Goal: Information Seeking & Learning: Check status

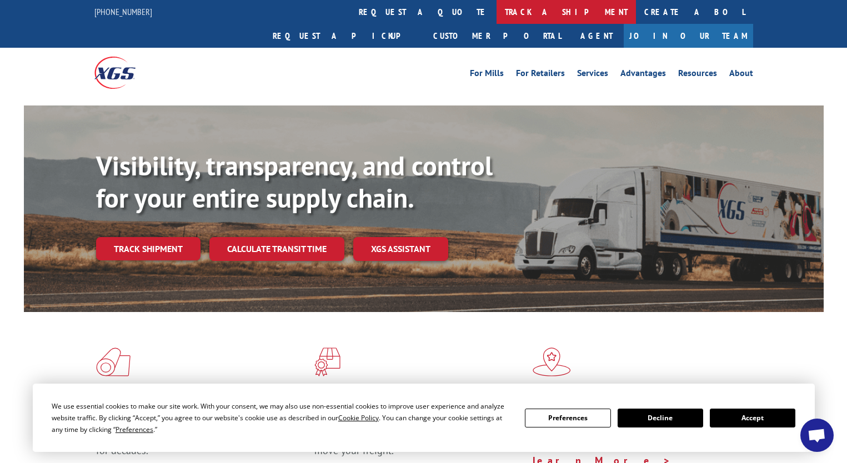
click at [496, 13] on link "track a shipment" at bounding box center [565, 12] width 139 height 24
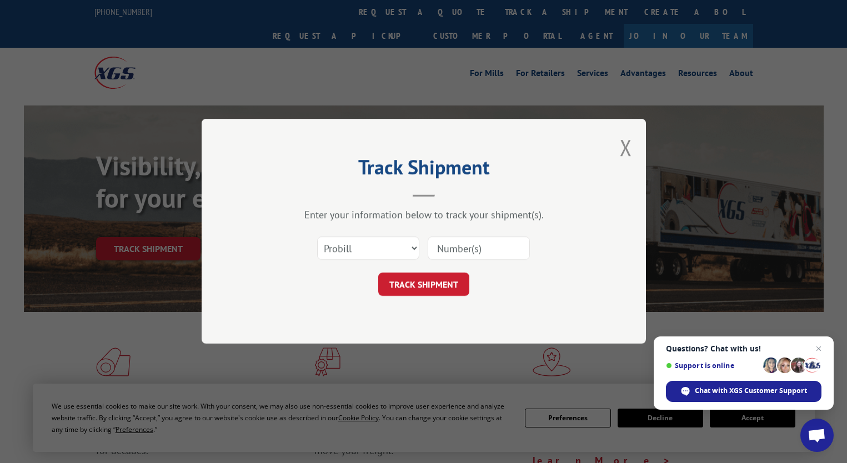
click at [462, 246] on input at bounding box center [478, 248] width 102 height 23
paste input "441093295"
type input "441093295"
click at [415, 248] on select "Select category... Probill BOL PO" at bounding box center [368, 248] width 102 height 23
click at [317, 237] on select "Select category... Probill BOL PO" at bounding box center [368, 248] width 102 height 23
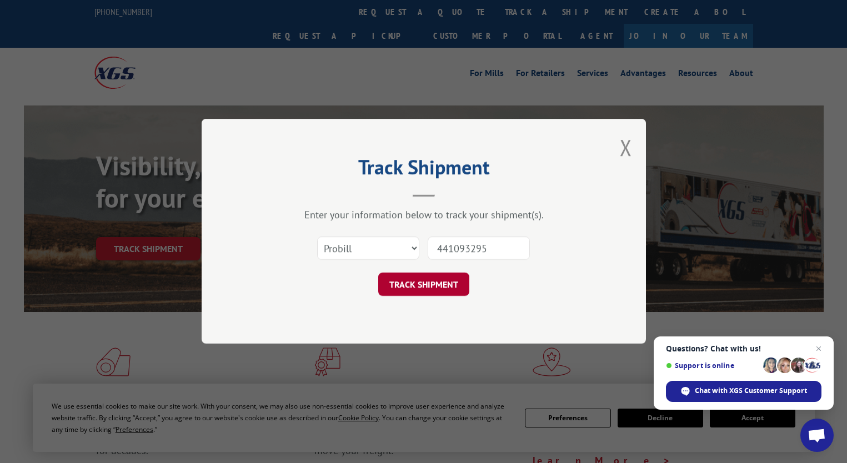
click at [426, 280] on button "TRACK SHIPMENT" at bounding box center [423, 284] width 91 height 23
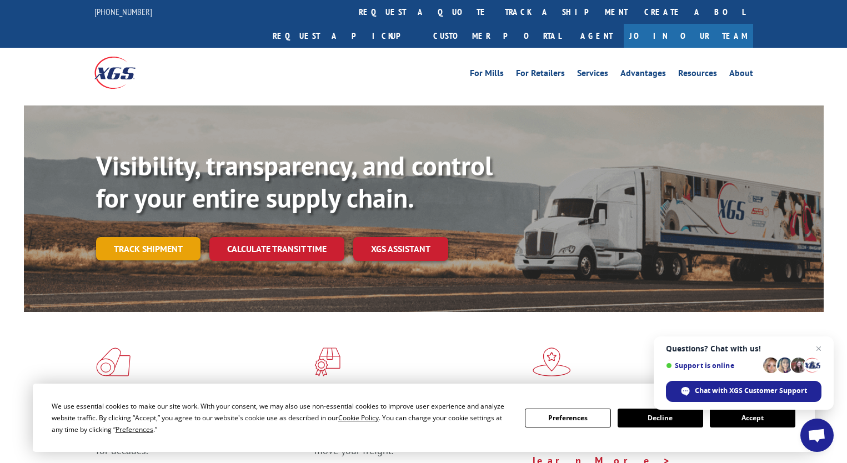
click at [169, 237] on link "Track shipment" at bounding box center [148, 248] width 104 height 23
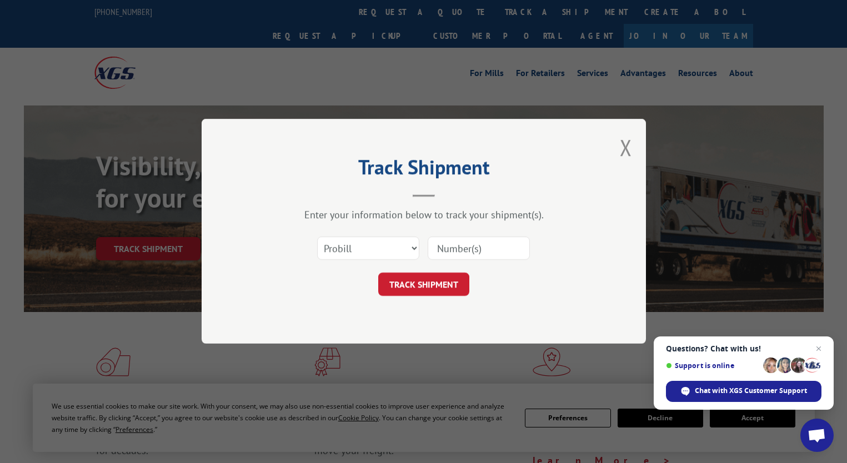
click at [470, 250] on input at bounding box center [478, 248] width 102 height 23
paste input "17487845"
type input "17487845"
click at [439, 284] on button "TRACK SHIPMENT" at bounding box center [423, 284] width 91 height 23
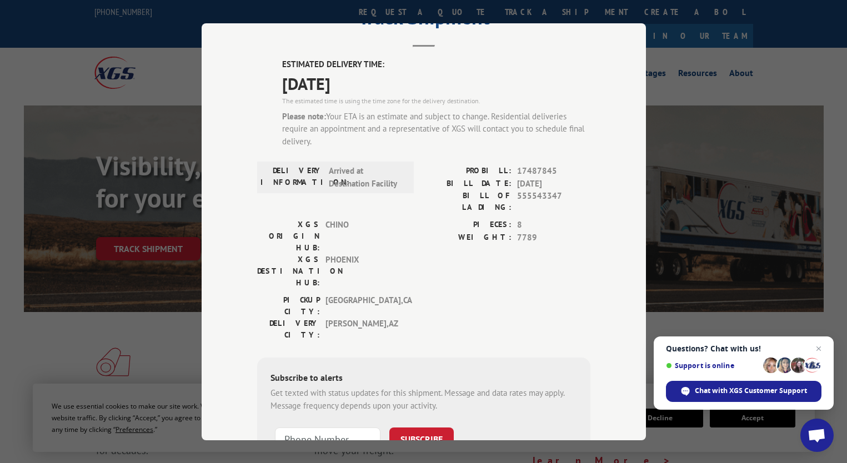
scroll to position [52, 0]
